Goal: Task Accomplishment & Management: Manage account settings

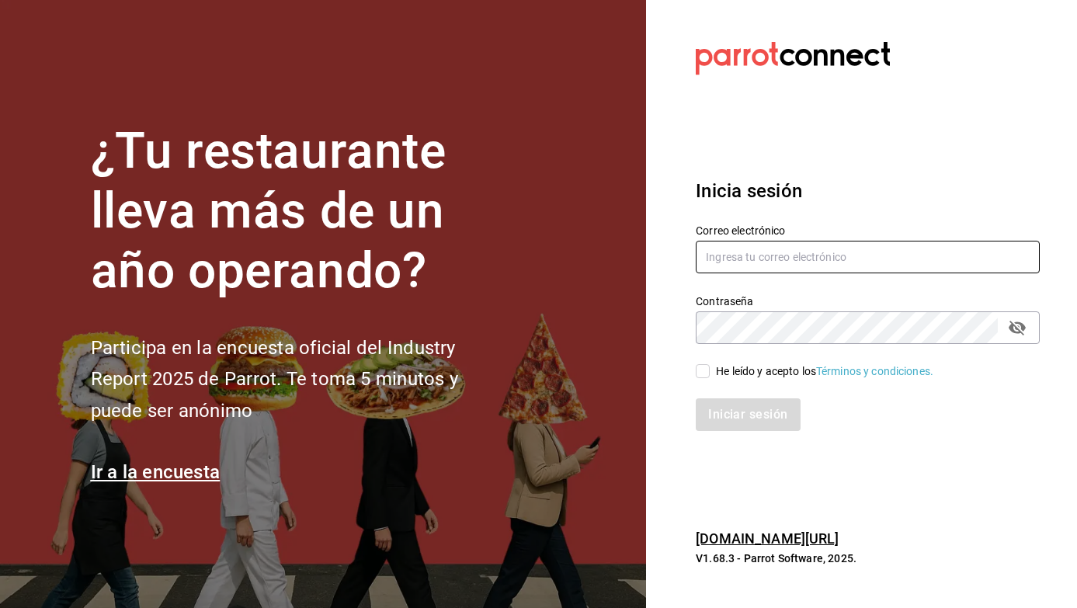
type input "[EMAIL_ADDRESS][DOMAIN_NAME]"
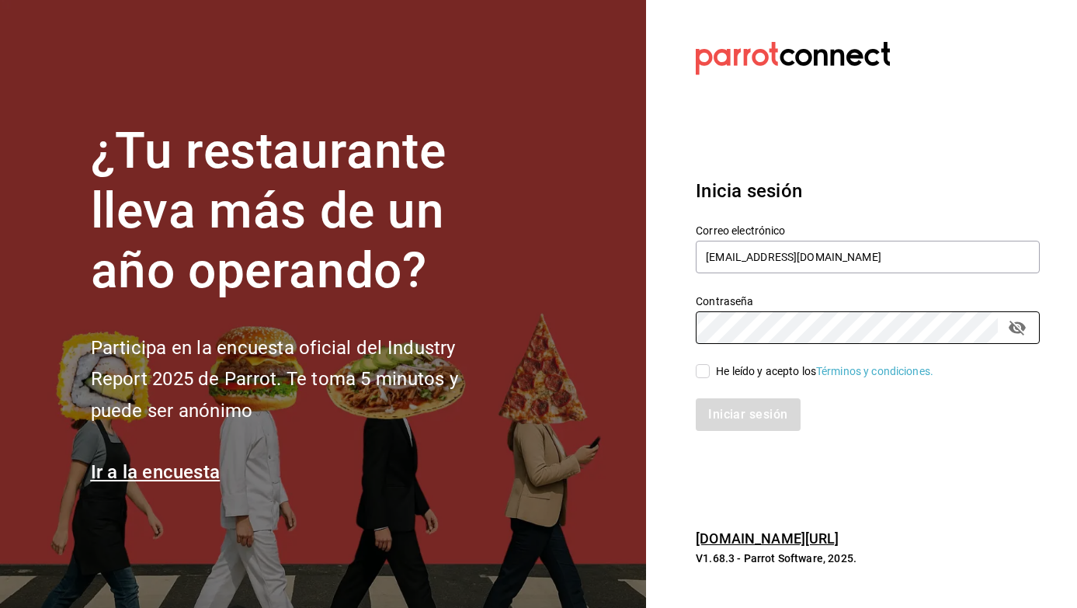
click at [702, 381] on div "Iniciar sesión" at bounding box center [858, 405] width 363 height 51
click at [702, 374] on input "He leído y acepto los Términos y condiciones." at bounding box center [703, 371] width 14 height 14
checkbox input "true"
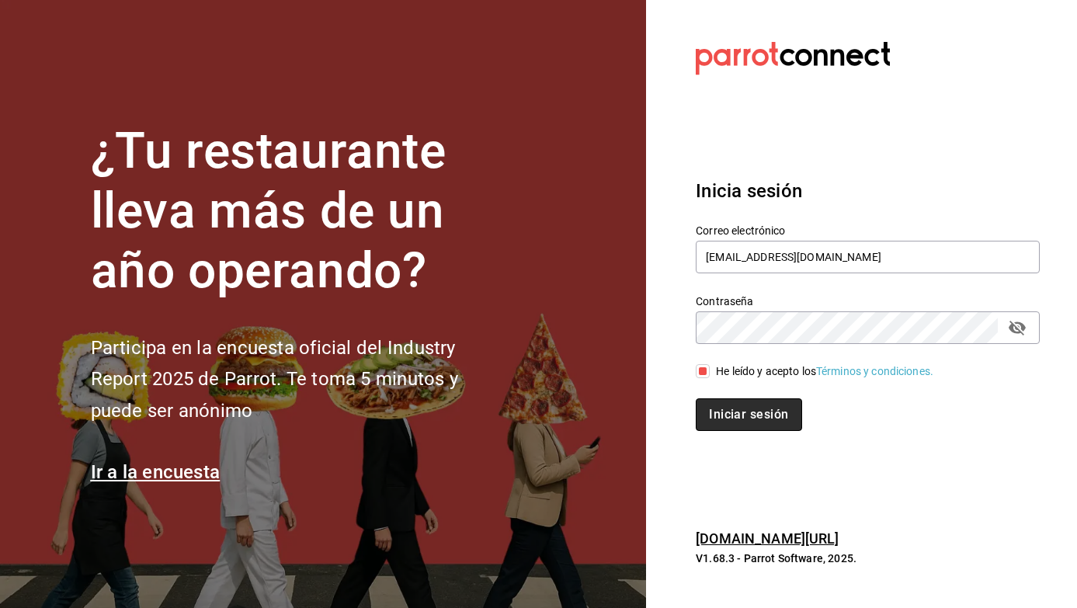
click at [711, 407] on button "Iniciar sesión" at bounding box center [749, 414] width 106 height 33
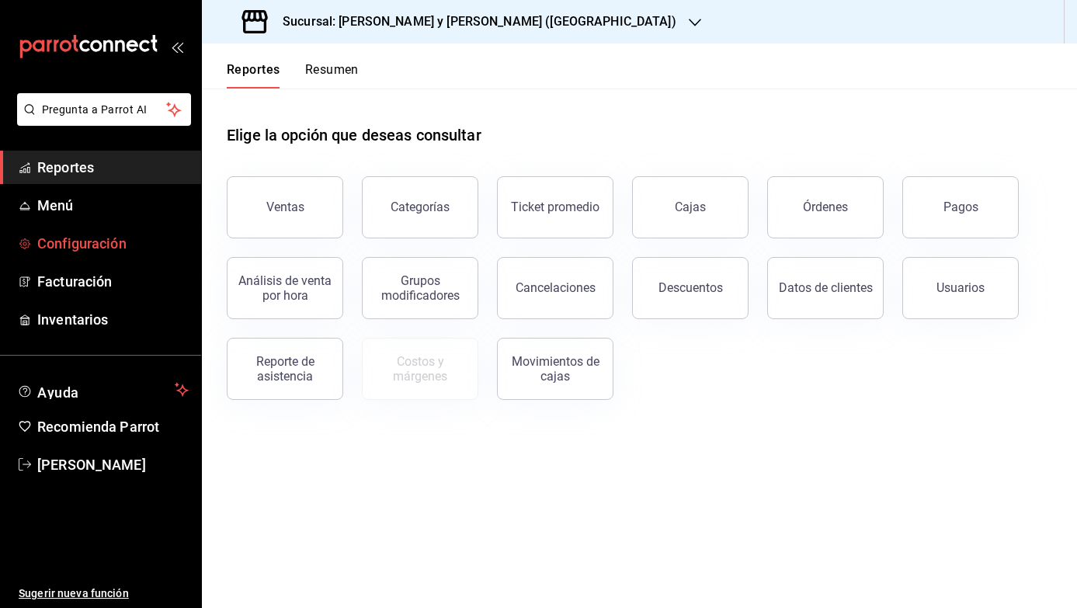
click at [113, 253] on span "Configuración" at bounding box center [112, 243] width 151 height 21
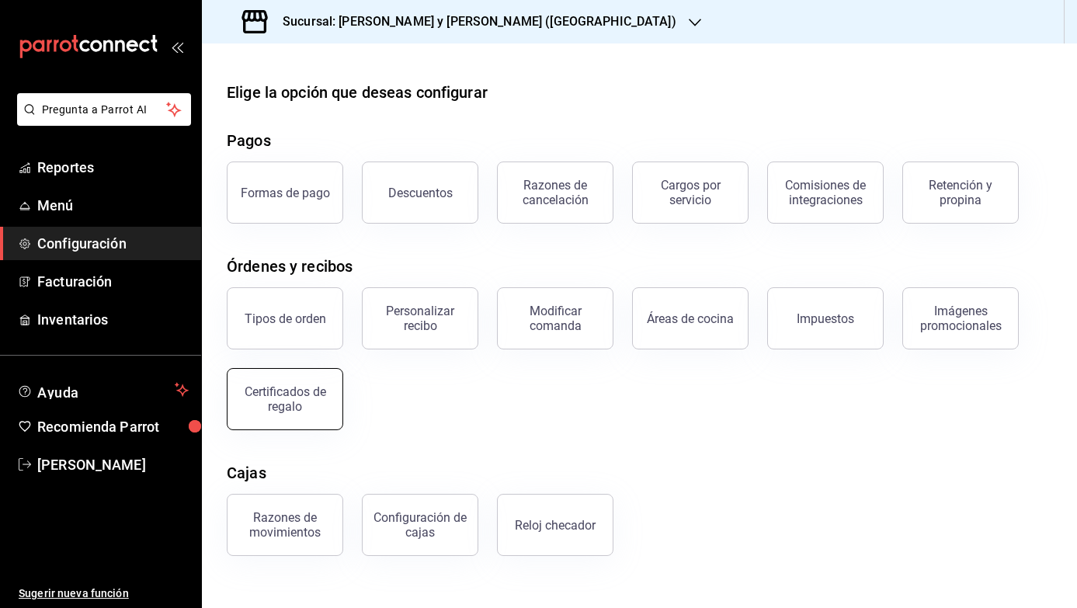
click at [276, 428] on div "Certificados de regalo" at bounding box center [275, 389] width 135 height 81
click at [280, 405] on div "Certificados de regalo" at bounding box center [285, 399] width 96 height 30
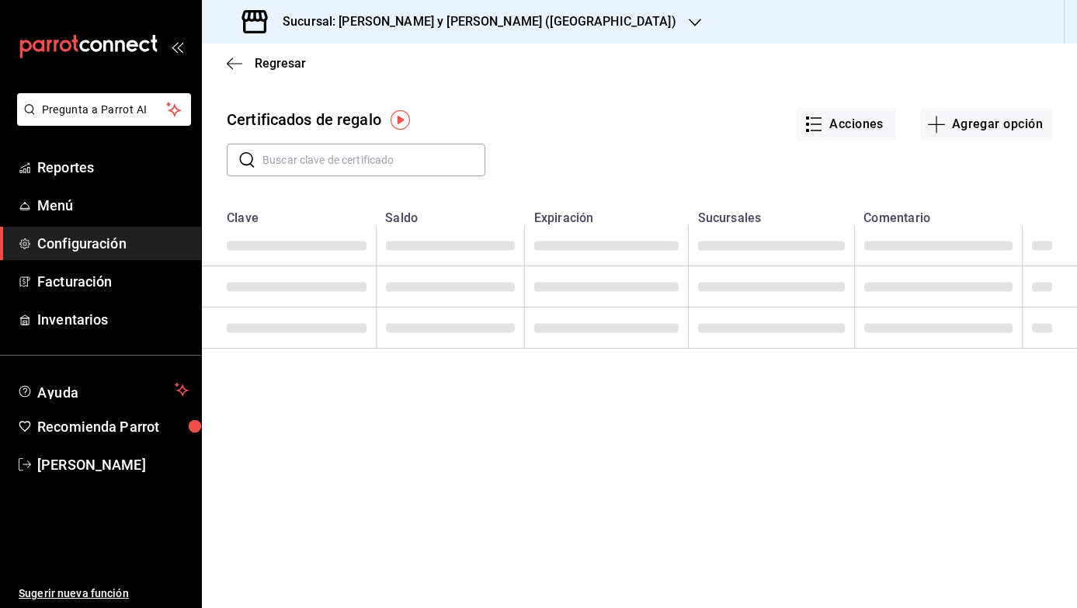
click at [295, 170] on input "text" at bounding box center [373, 159] width 223 height 31
paste input "PR23GC00118"
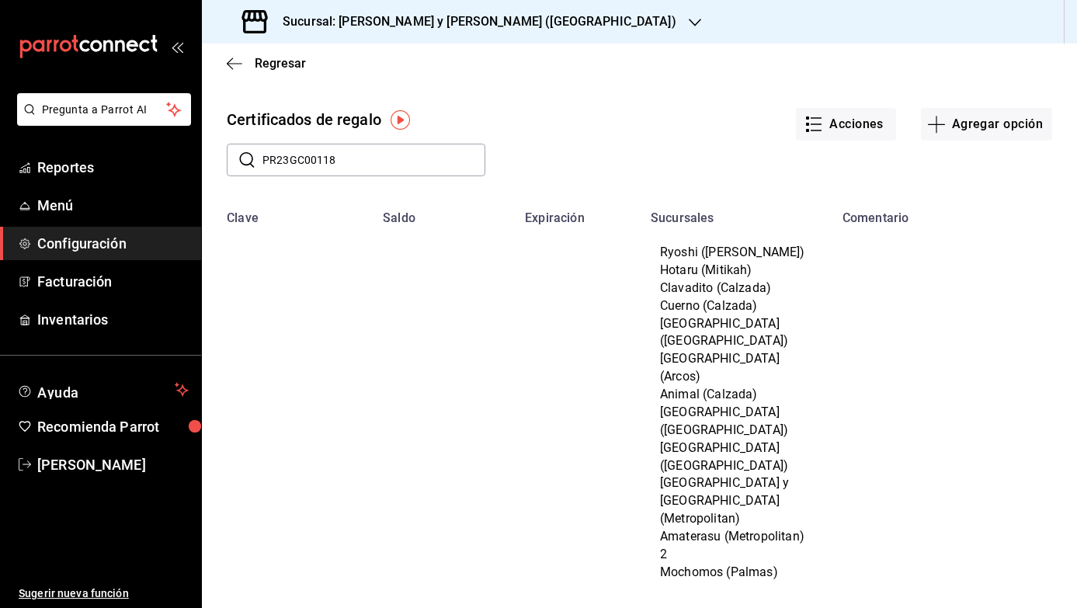
click at [367, 164] on input "PR23GC00118" at bounding box center [373, 159] width 223 height 31
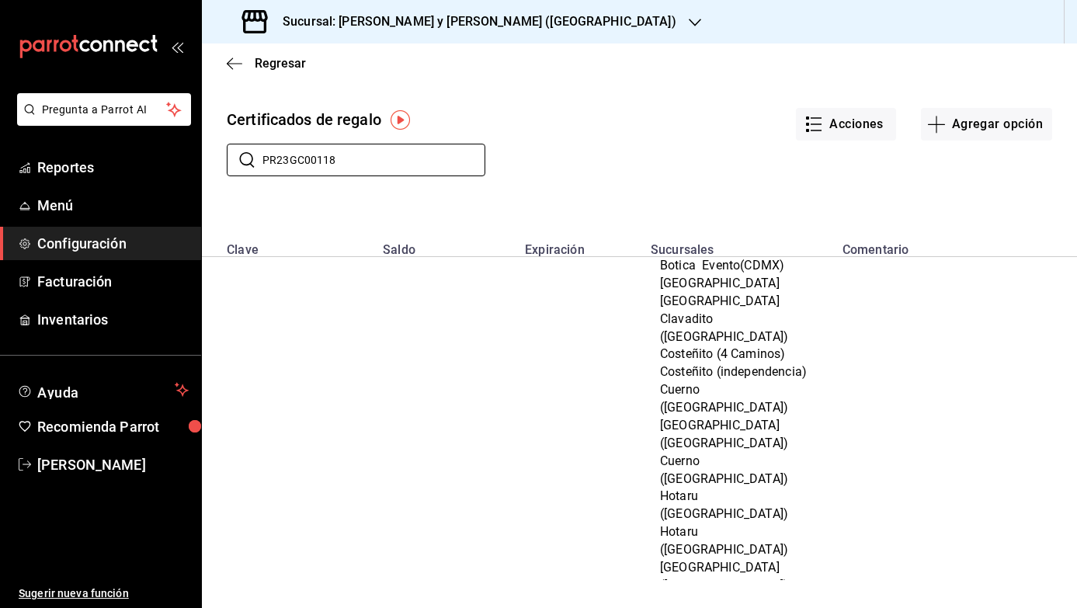
scroll to position [4552, 0]
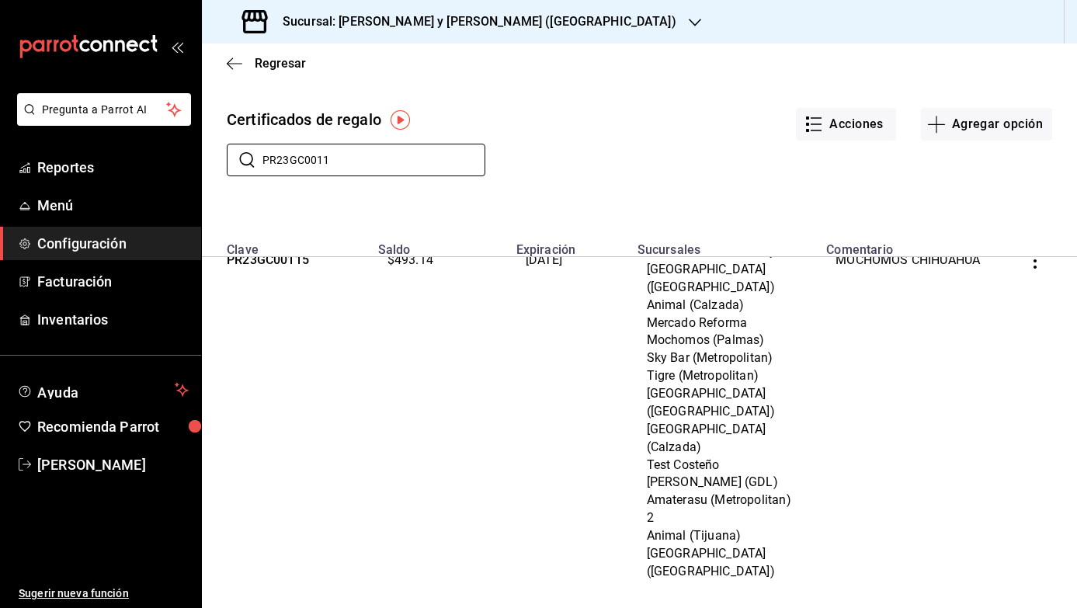
type input "PR23GC00118"
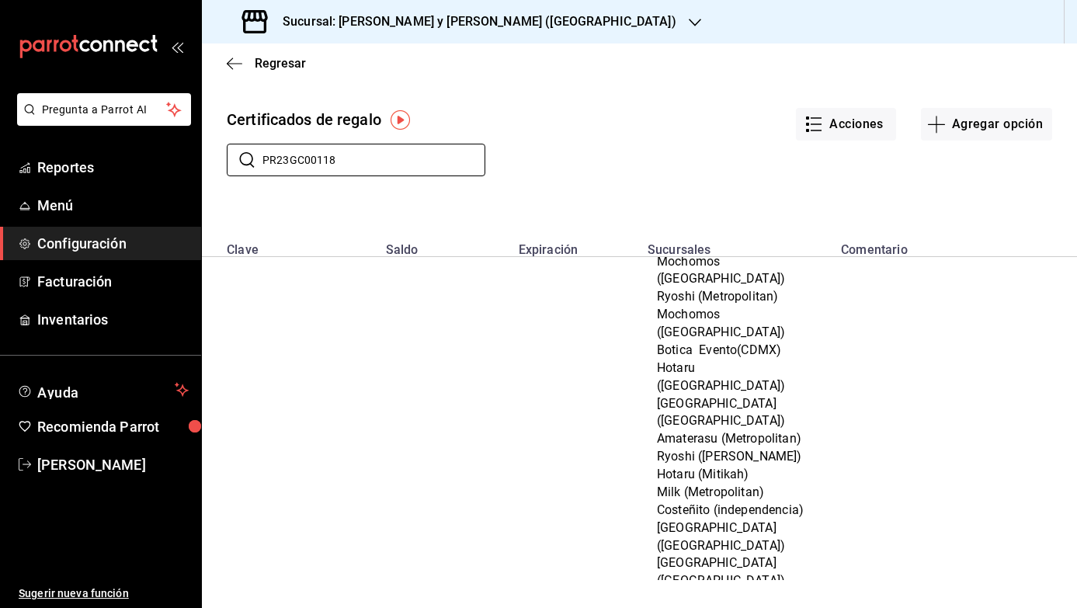
scroll to position [267, 0]
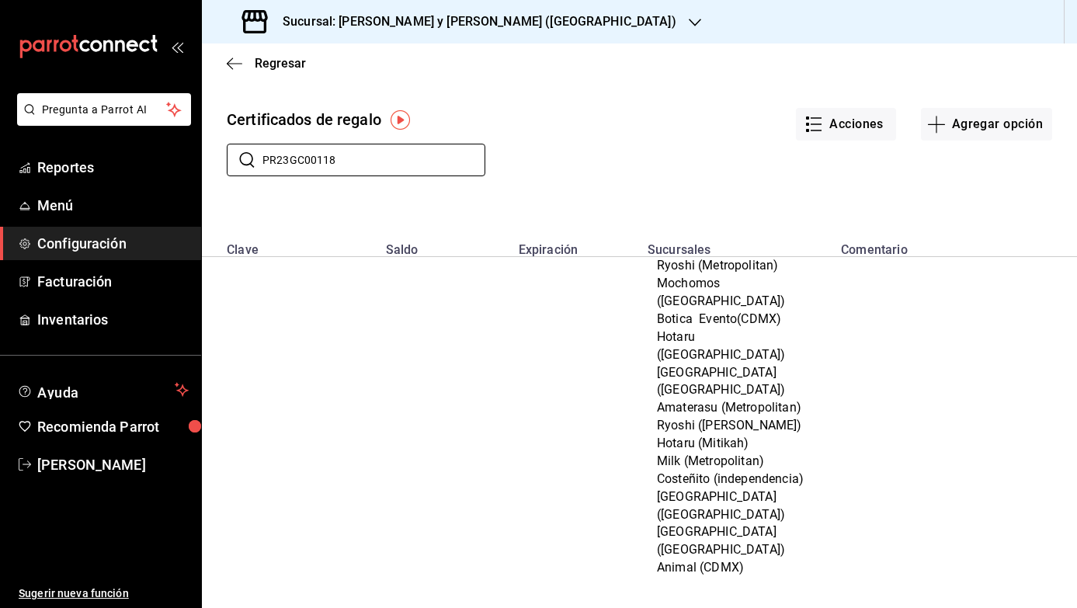
click at [1038, 605] on icon "button" at bounding box center [1035, 613] width 16 height 16
click at [944, 441] on span "Editar" at bounding box center [951, 440] width 50 height 12
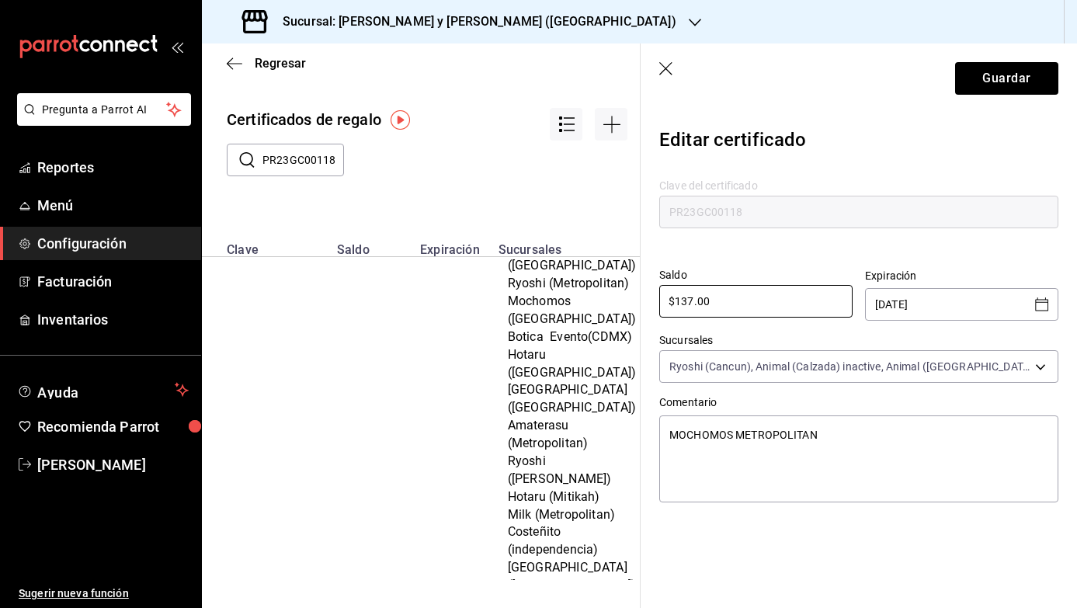
drag, startPoint x: 747, startPoint y: 297, endPoint x: 578, endPoint y: 297, distance: 169.3
click at [578, 297] on div "Regresar Certificados de regalo ​ PR23GC00118 ​ Clave Saldo Expiración Sucursal…" at bounding box center [639, 325] width 875 height 565
type textarea "x"
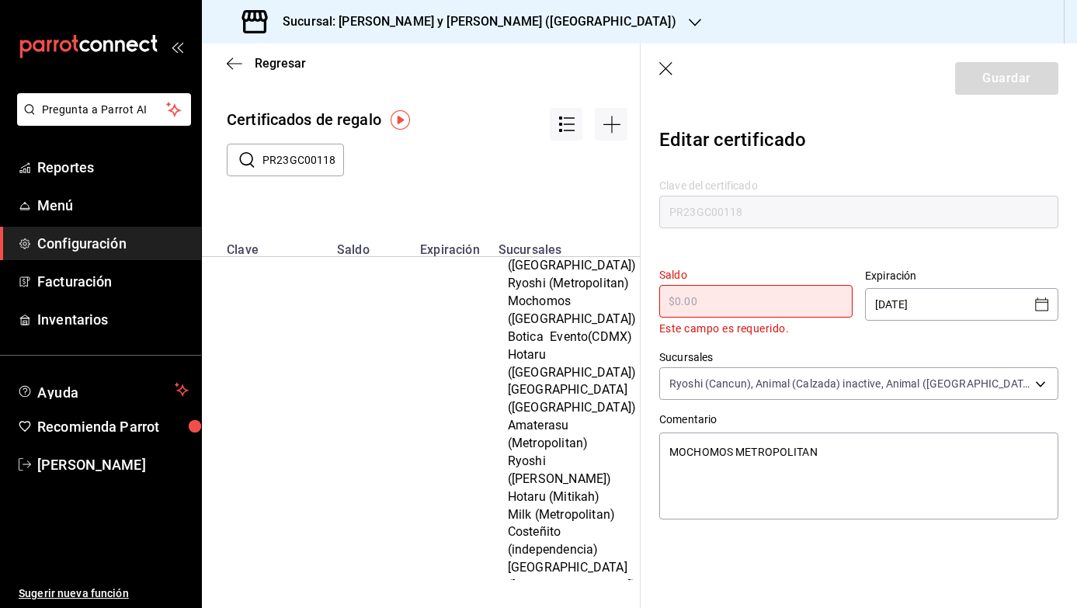
type input "$2"
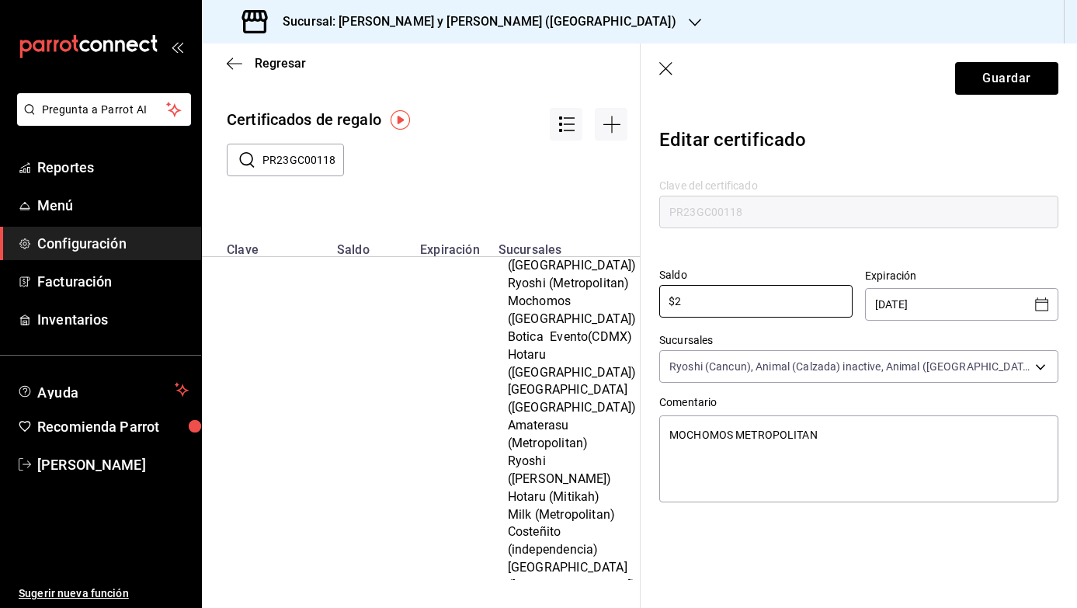
type textarea "x"
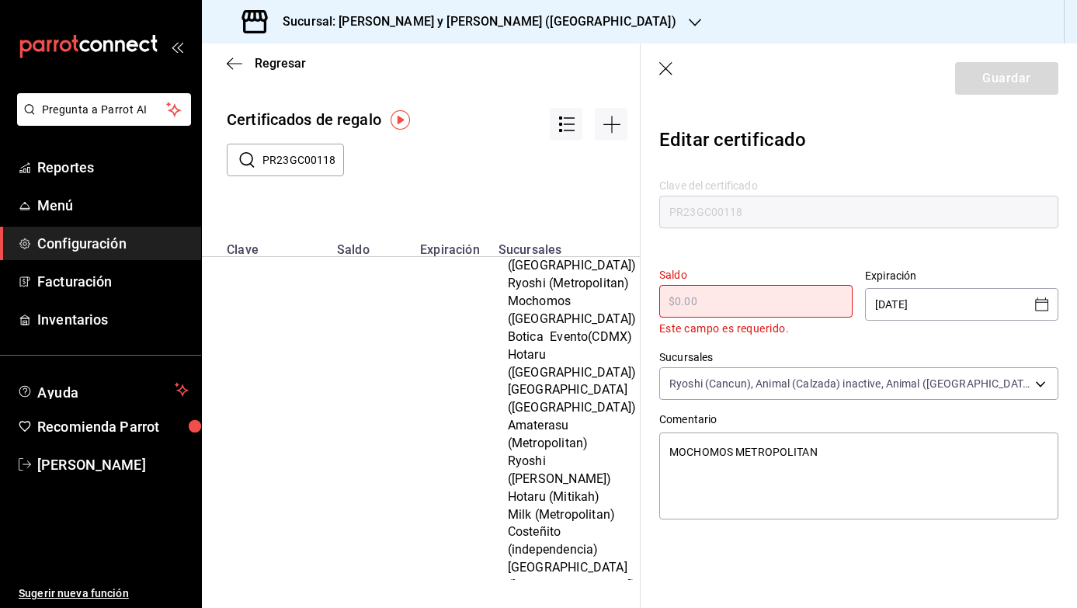
type textarea "x"
type input "$6"
type textarea "x"
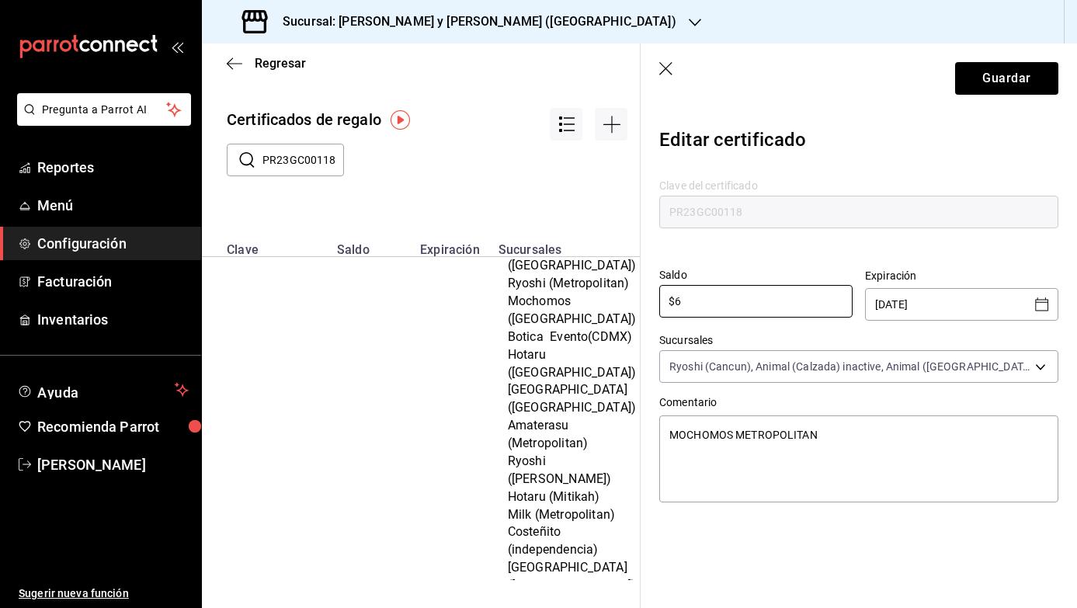
type input "$60"
type textarea "x"
type input "$600"
type textarea "x"
type input "$6,000"
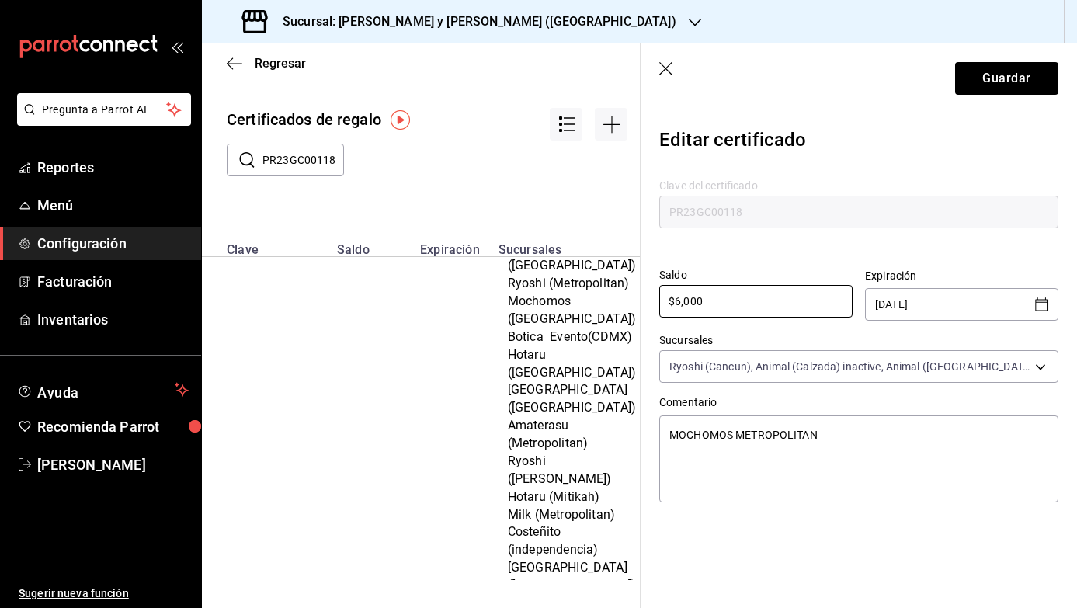
type textarea "x"
type input "$60,000"
click at [1002, 78] on button "Guardar" at bounding box center [1006, 78] width 103 height 33
type textarea "x"
